Goal: Task Accomplishment & Management: Complete application form

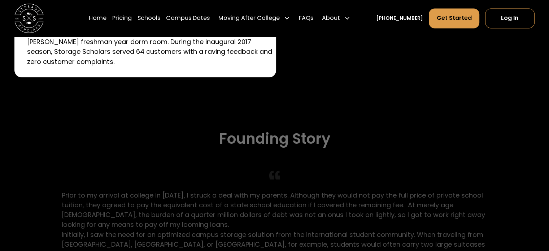
scroll to position [1298, 0]
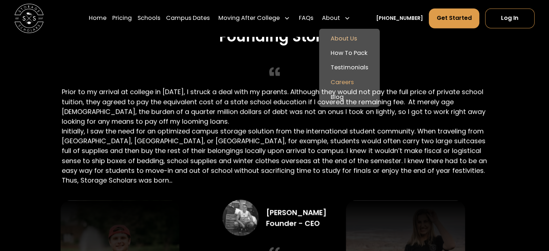
click at [365, 82] on link "Careers" at bounding box center [349, 82] width 55 height 14
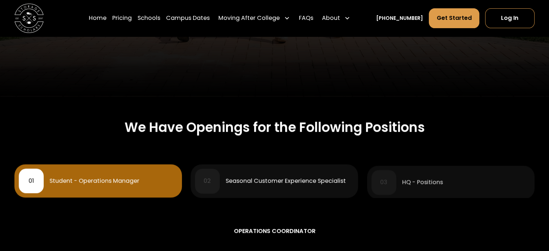
scroll to position [252, 0]
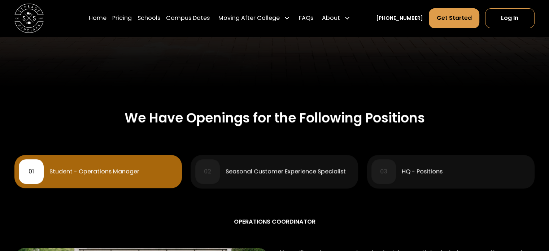
click at [316, 170] on div "Seasonal Customer Experience Specialist" at bounding box center [285, 171] width 120 height 6
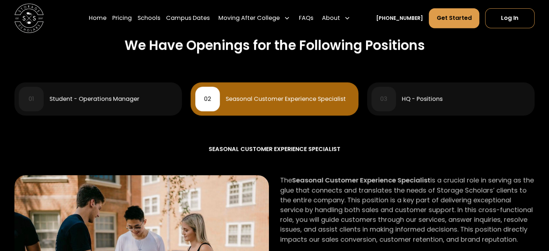
scroll to position [325, 0]
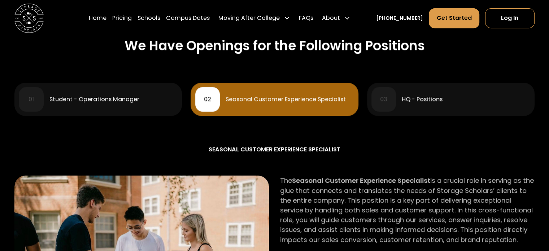
click at [414, 97] on div "HQ - Positions" at bounding box center [421, 99] width 41 height 6
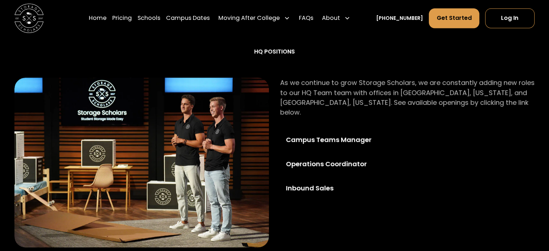
scroll to position [433, 0]
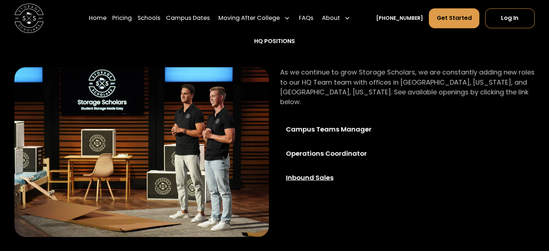
click at [324, 172] on div "Inbound Sales" at bounding box center [338, 177] width 105 height 10
